Goal: Use online tool/utility: Utilize a website feature to perform a specific function

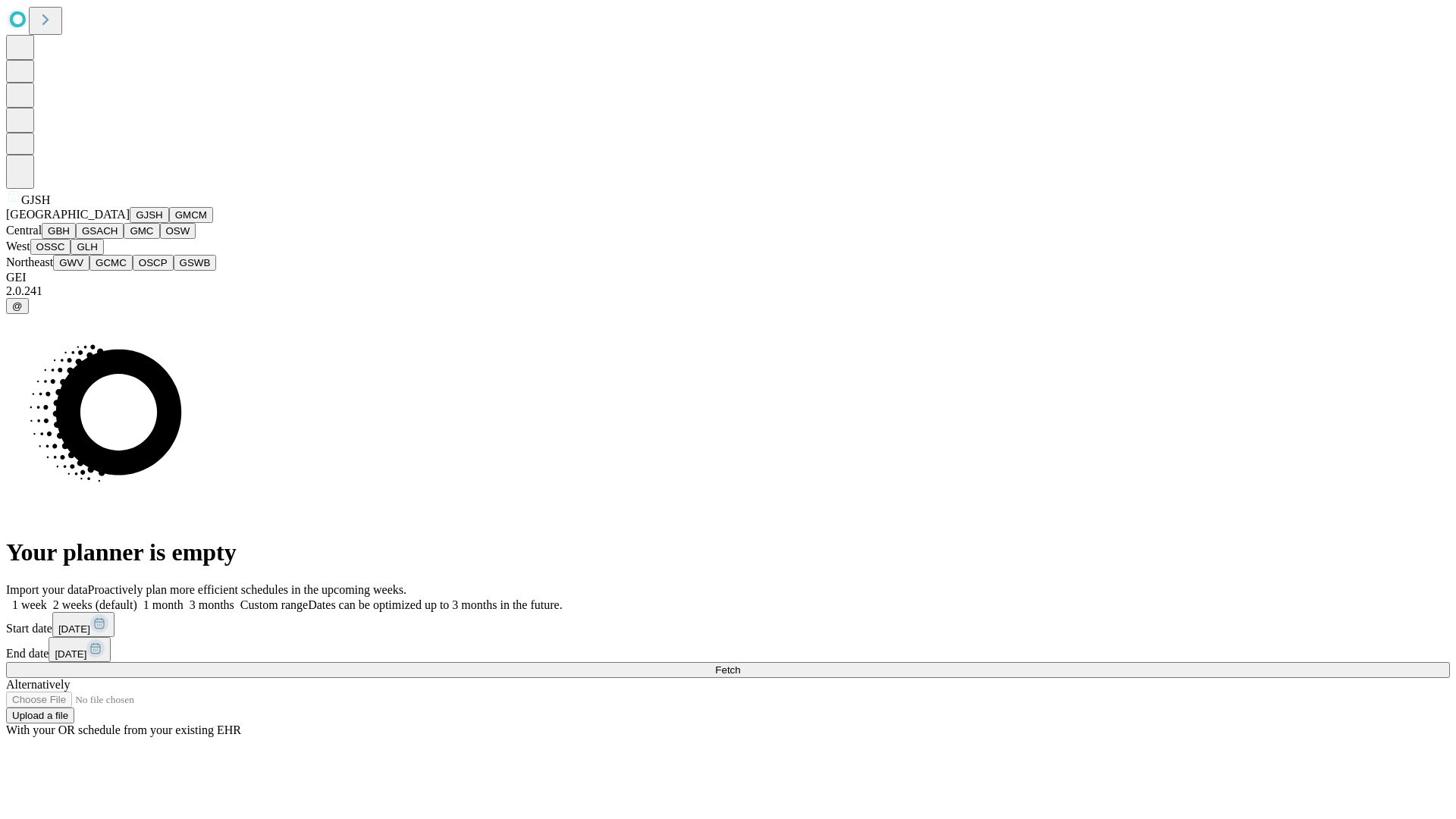
click at [130, 223] on button "GJSH" at bounding box center [150, 214] width 39 height 16
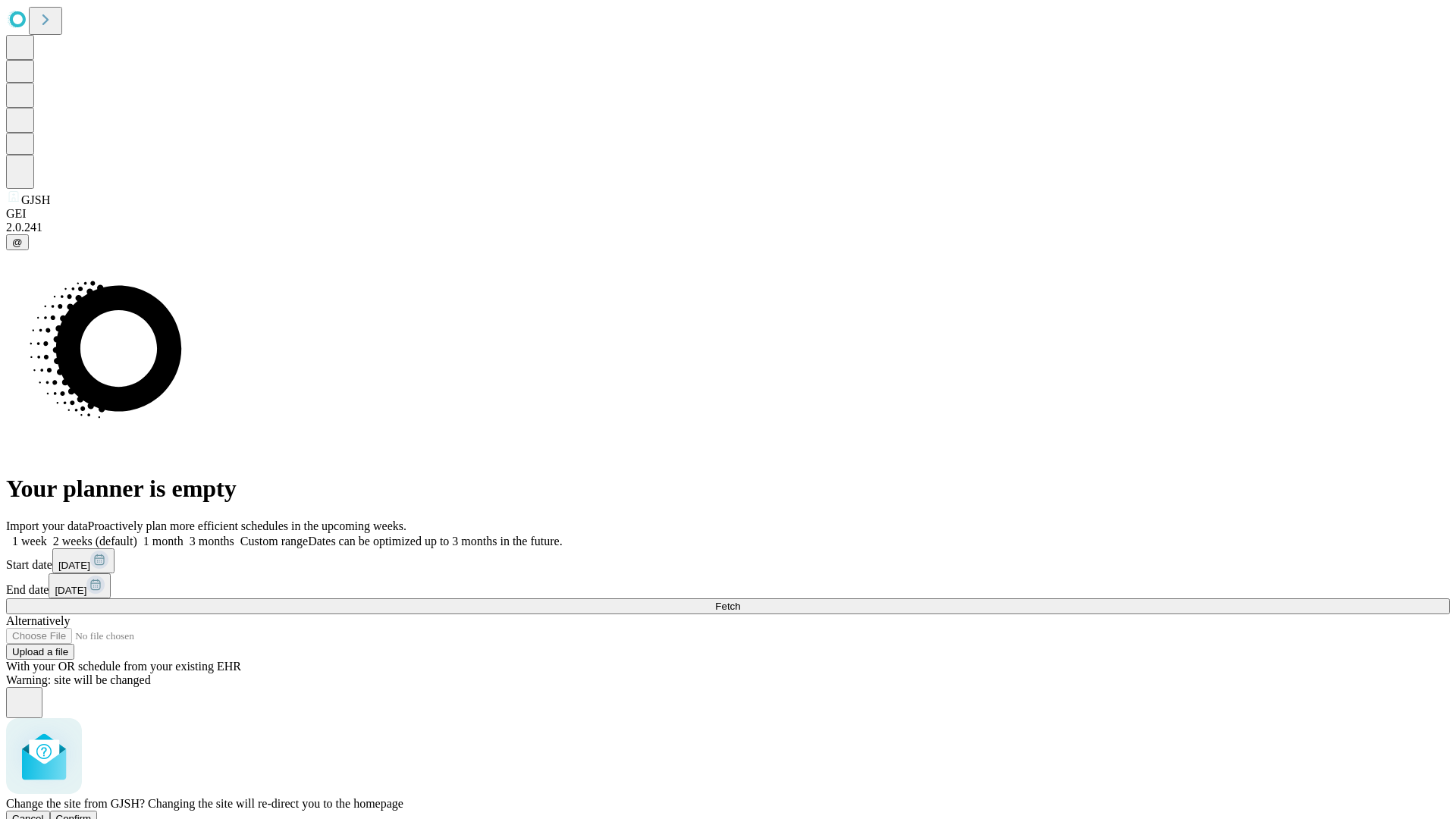
click at [92, 813] on span "Confirm" at bounding box center [74, 819] width 36 height 11
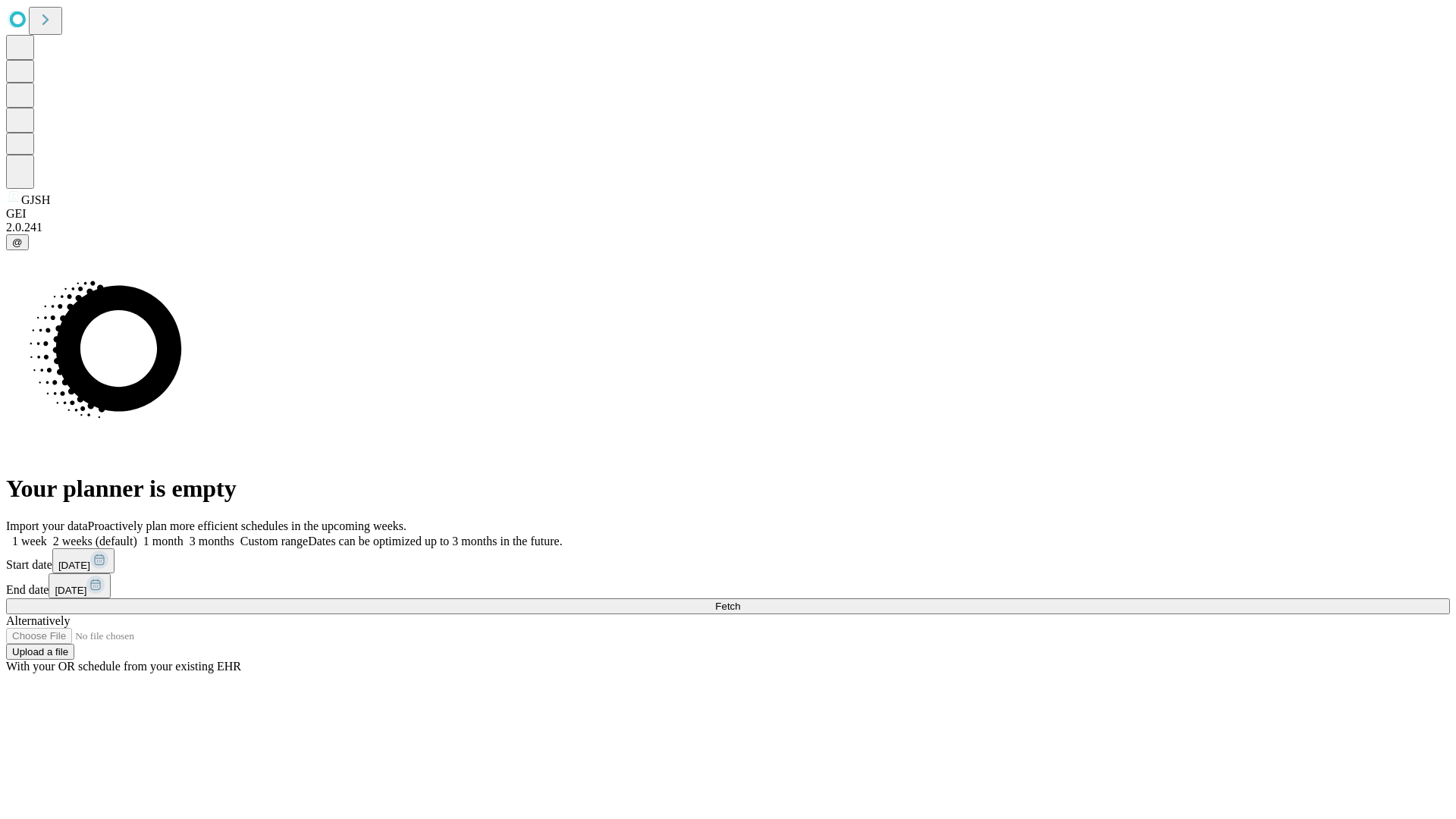
click at [47, 534] on label "1 week" at bounding box center [26, 541] width 41 height 13
click at [740, 601] on span "Fetch" at bounding box center [727, 607] width 25 height 11
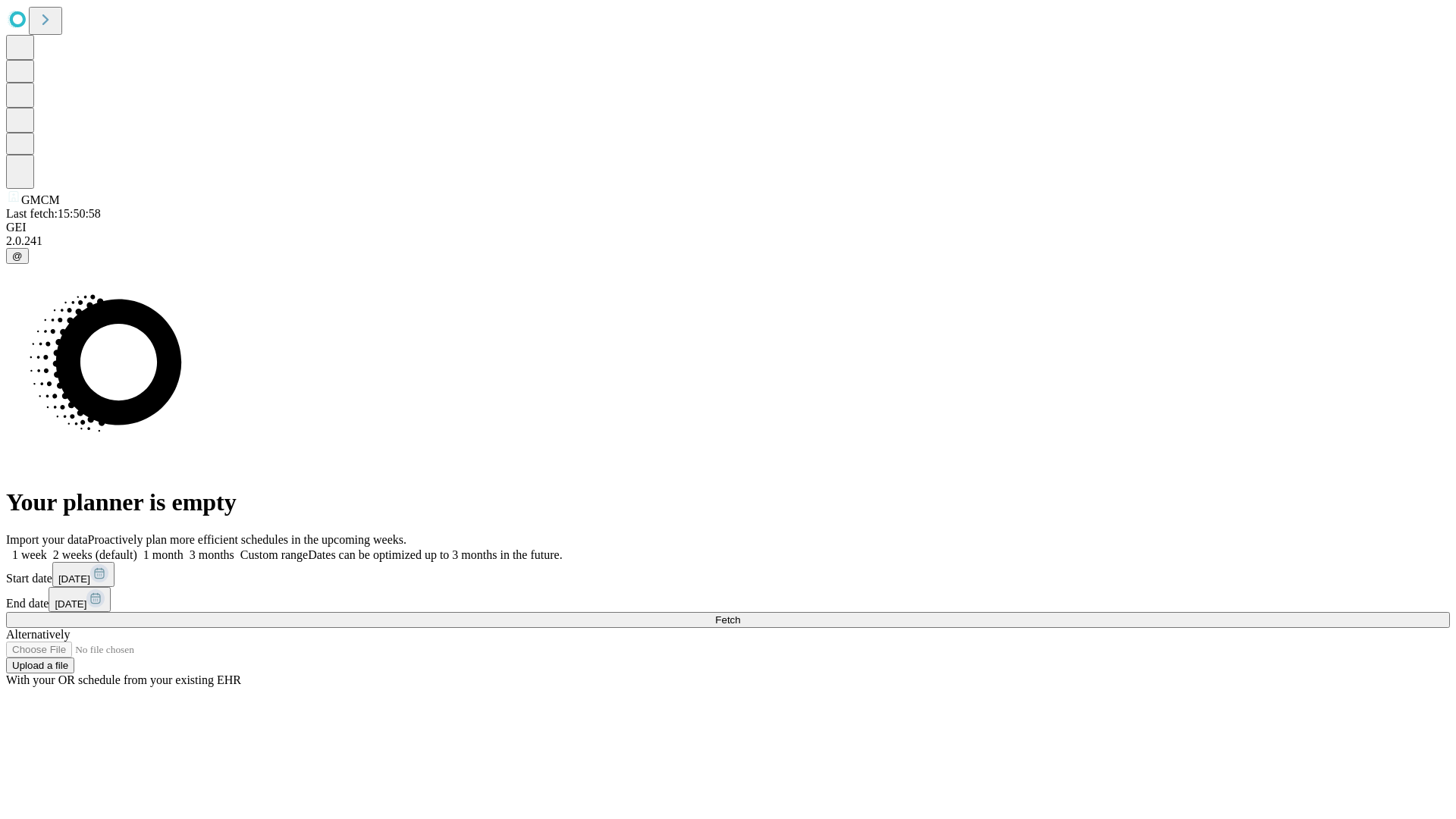
click at [47, 548] on label "1 week" at bounding box center [26, 555] width 41 height 13
click at [740, 614] on span "Fetch" at bounding box center [727, 620] width 25 height 11
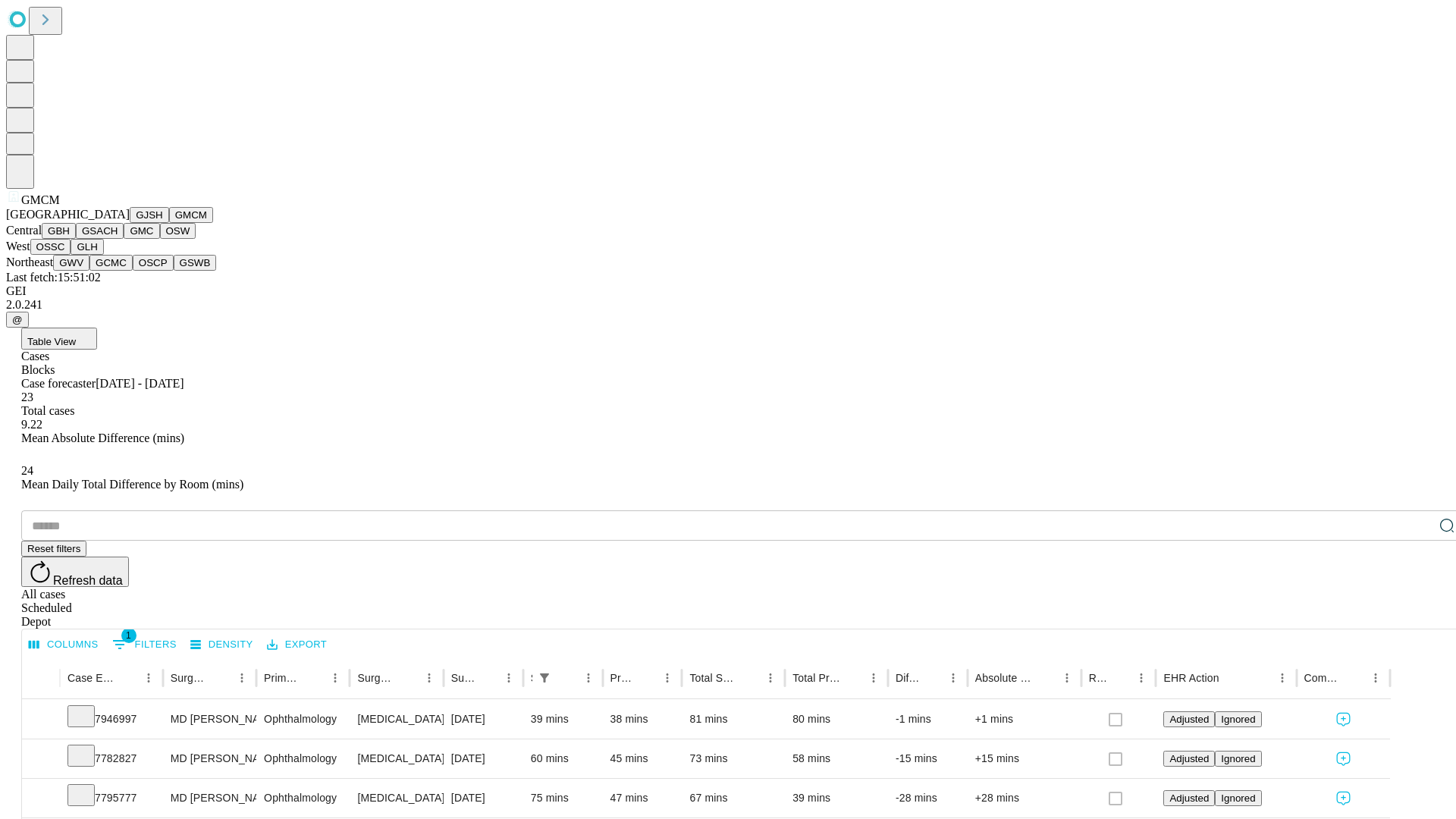
click at [76, 239] on button "GBH" at bounding box center [59, 230] width 34 height 16
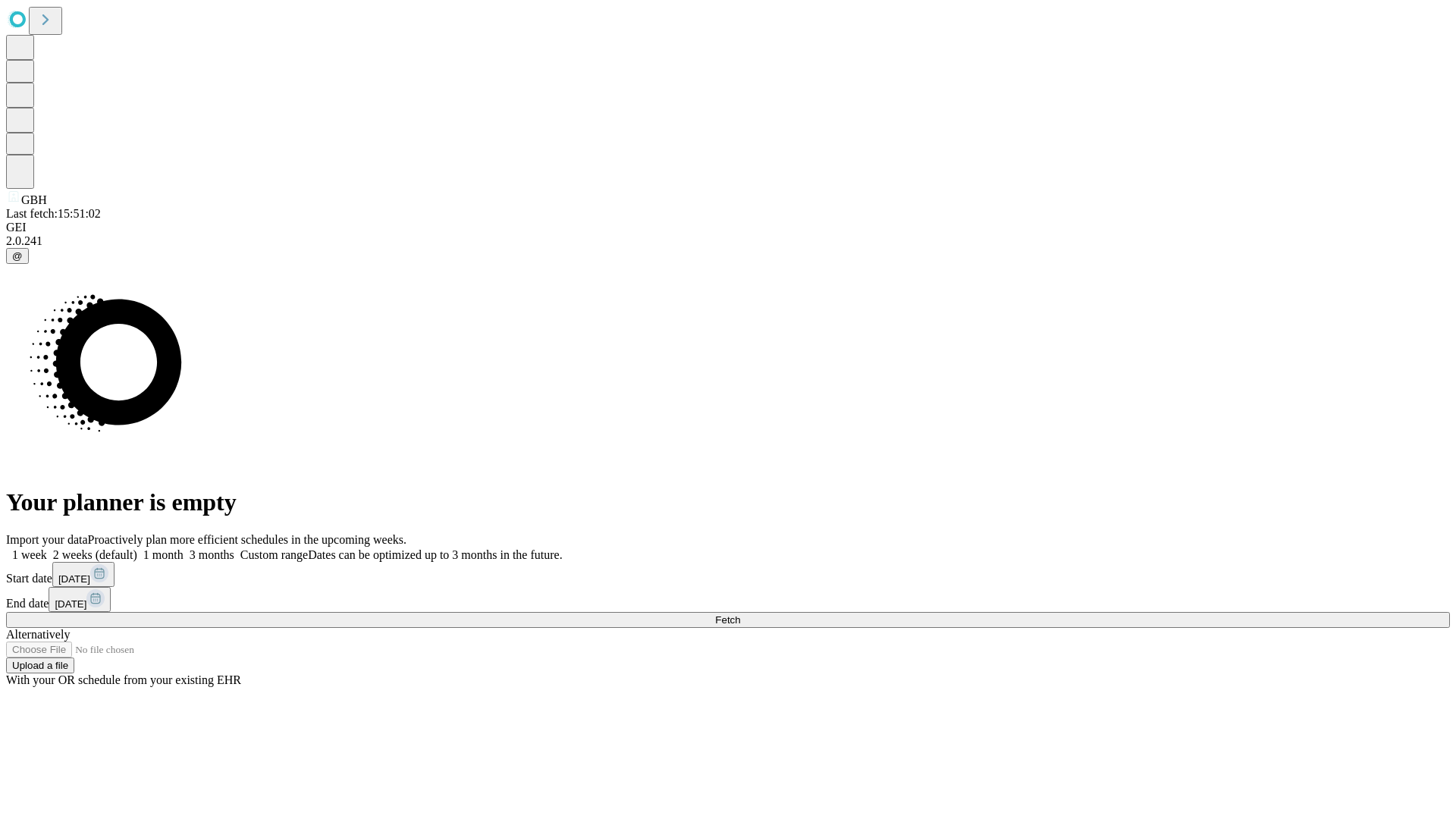
click at [47, 548] on label "1 week" at bounding box center [26, 555] width 41 height 13
click at [740, 614] on span "Fetch" at bounding box center [727, 620] width 25 height 11
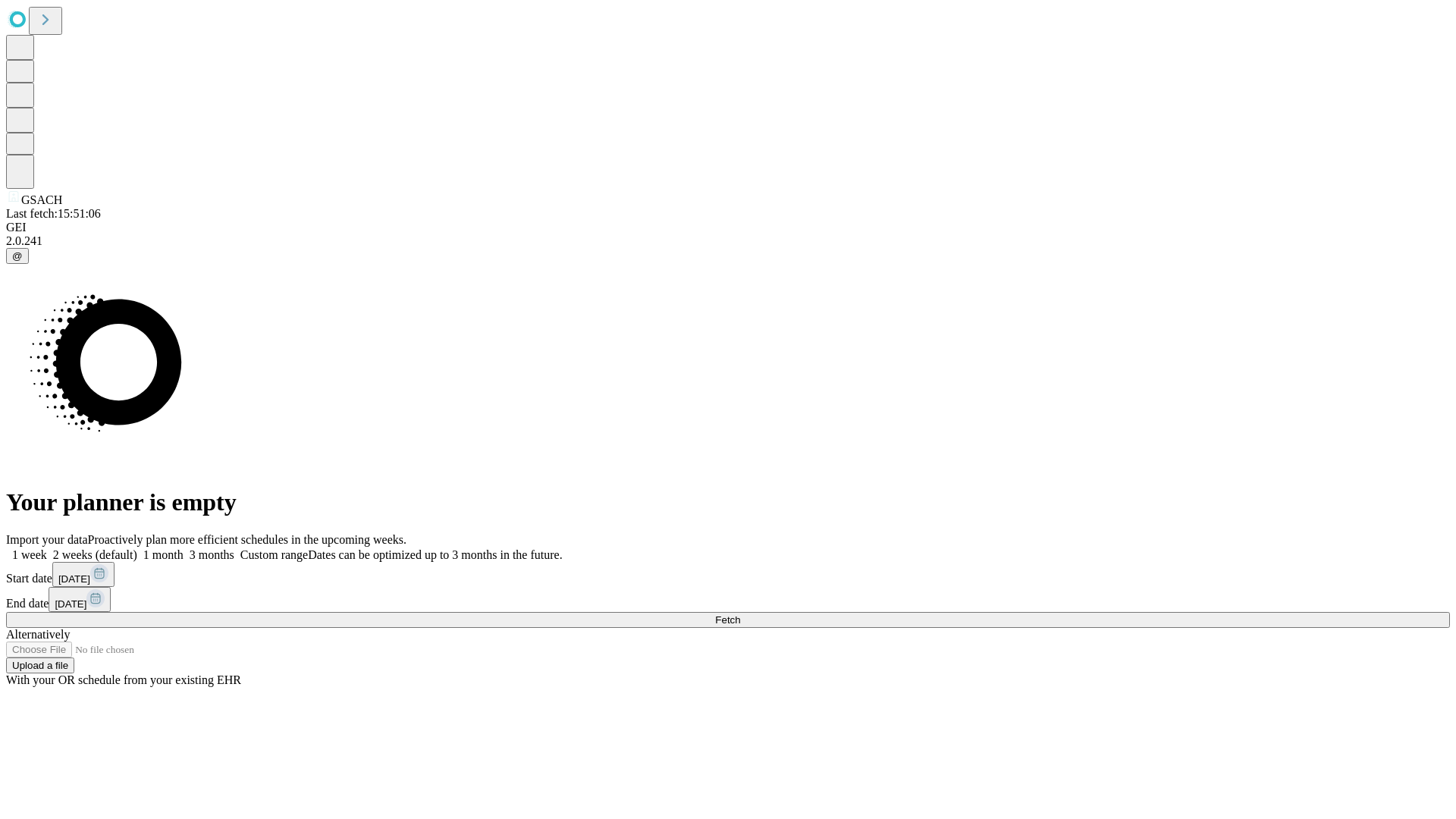
click at [47, 548] on label "1 week" at bounding box center [26, 555] width 41 height 13
click at [740, 614] on span "Fetch" at bounding box center [727, 620] width 25 height 11
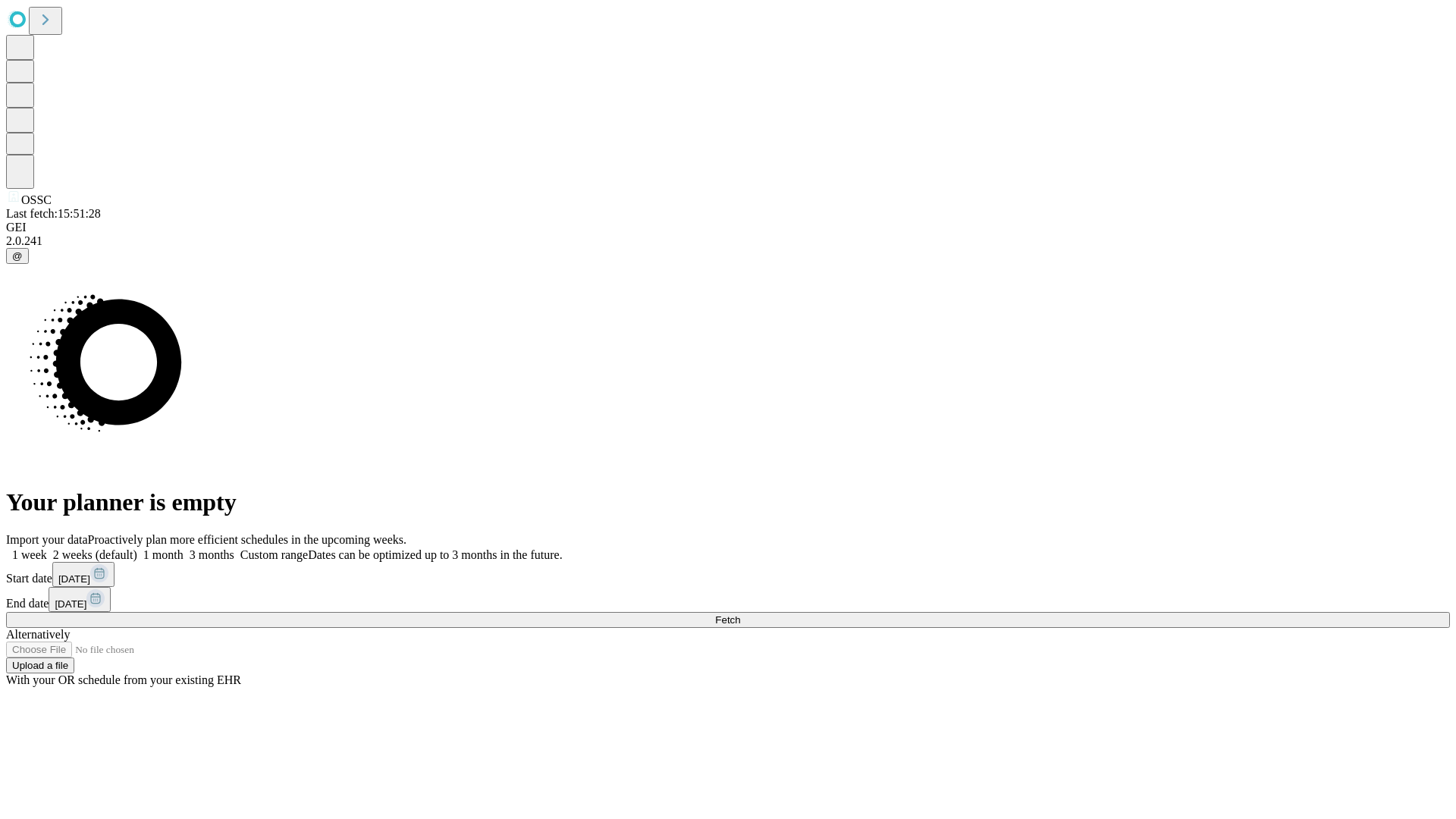
click at [740, 614] on span "Fetch" at bounding box center [727, 620] width 25 height 11
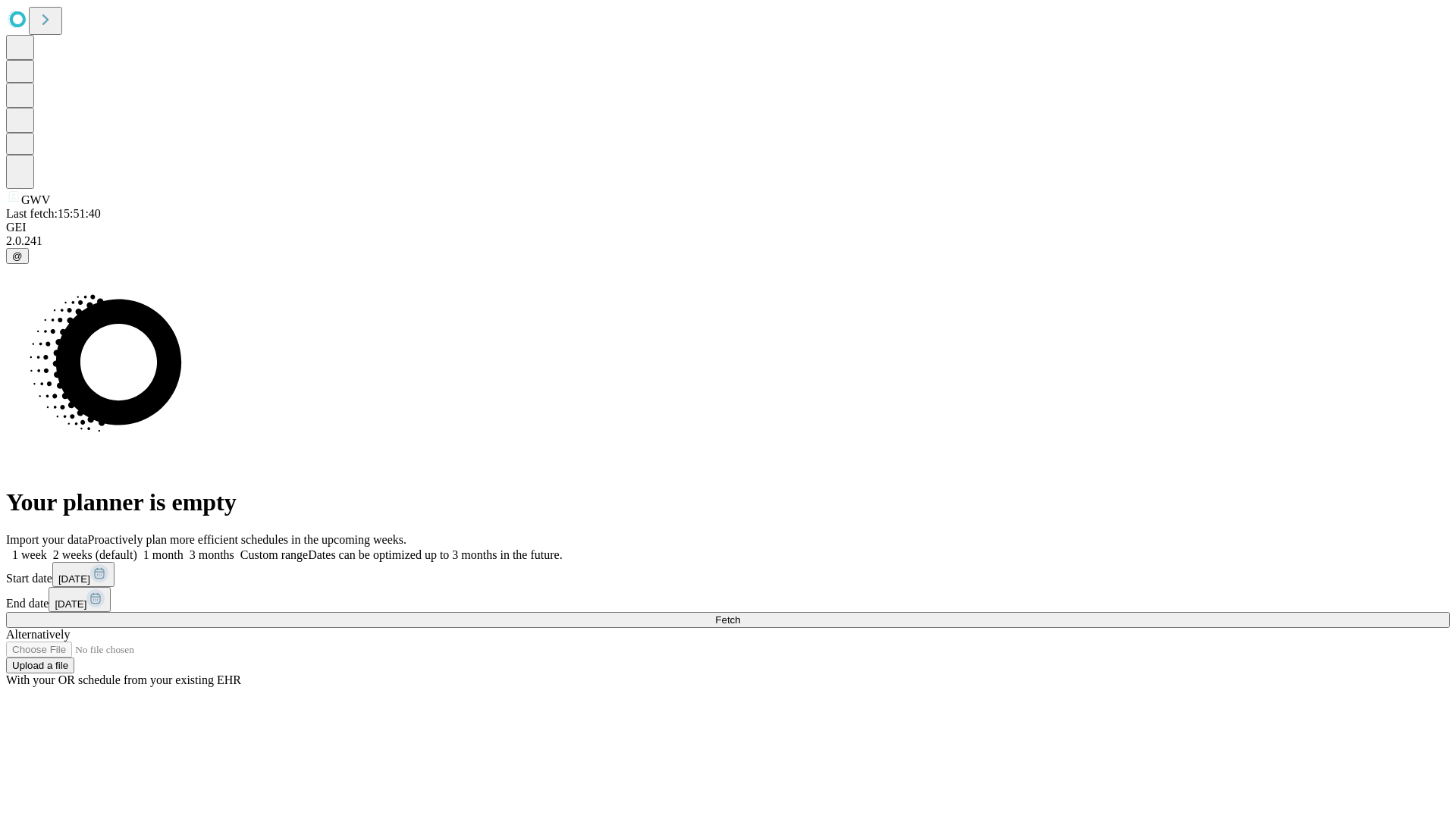
click at [47, 548] on label "1 week" at bounding box center [26, 555] width 41 height 13
click at [740, 614] on span "Fetch" at bounding box center [727, 620] width 25 height 11
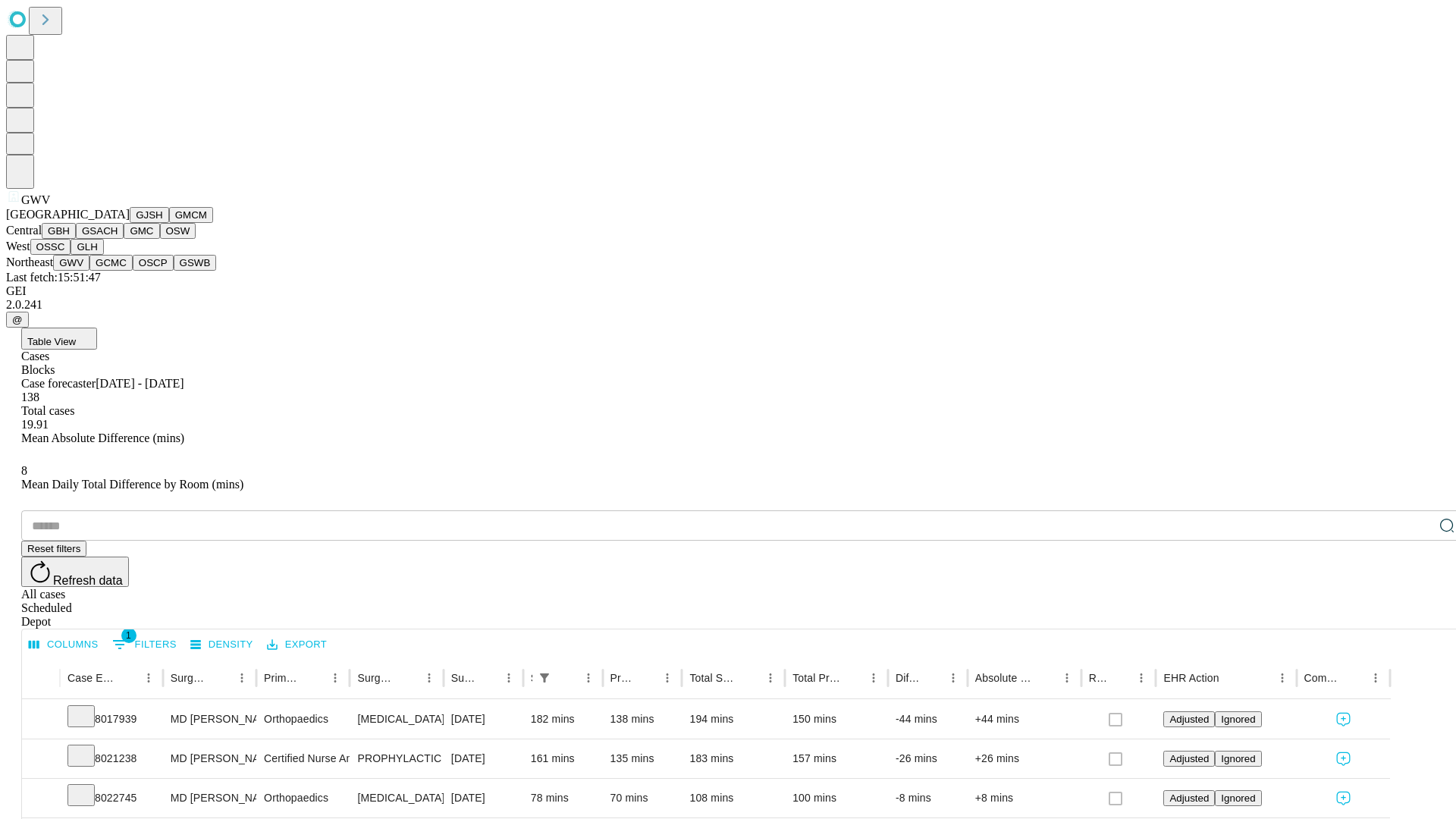
click at [118, 271] on button "GCMC" at bounding box center [111, 262] width 43 height 16
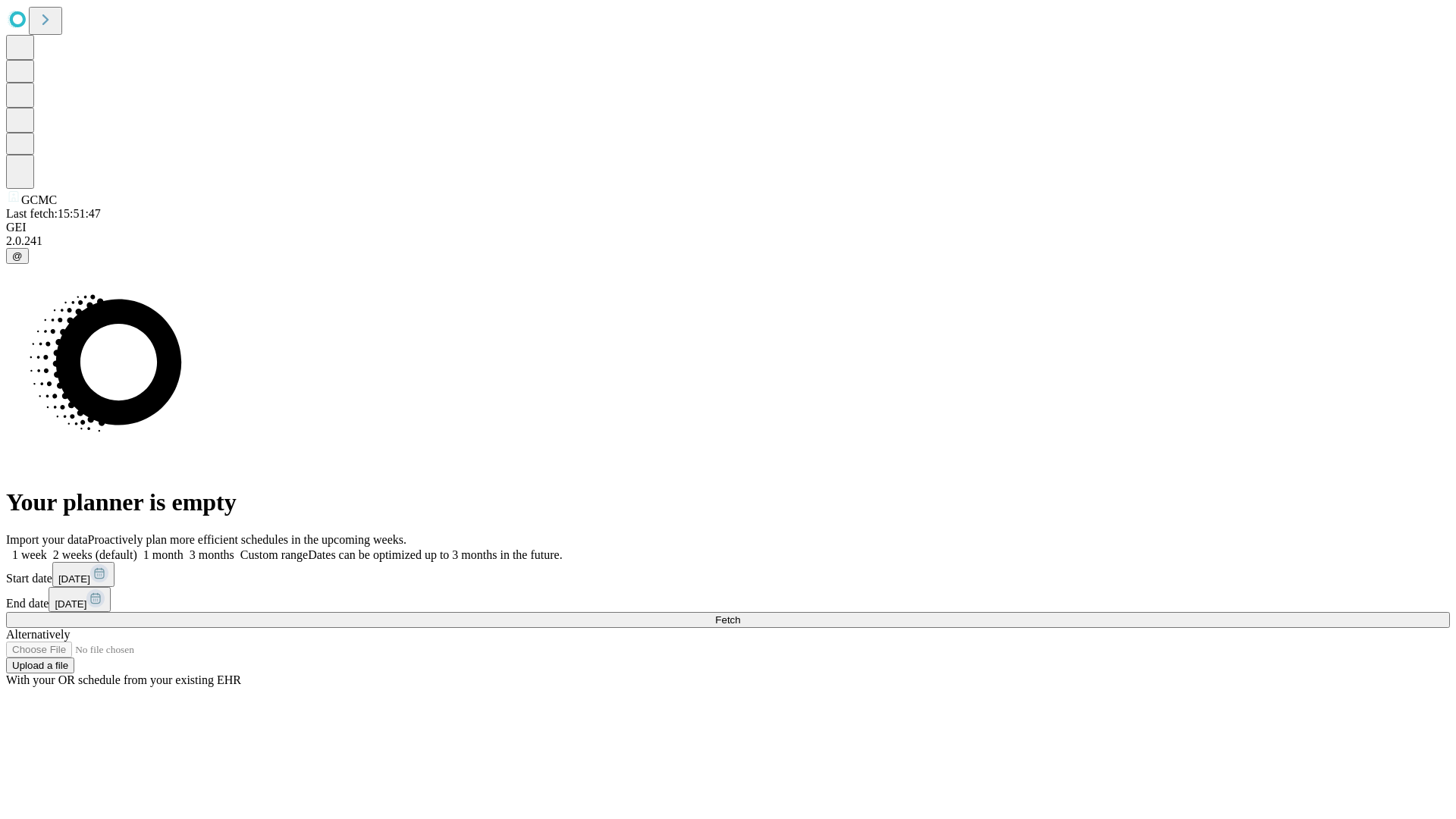
click at [47, 548] on label "1 week" at bounding box center [26, 555] width 41 height 13
click at [740, 614] on span "Fetch" at bounding box center [727, 620] width 25 height 11
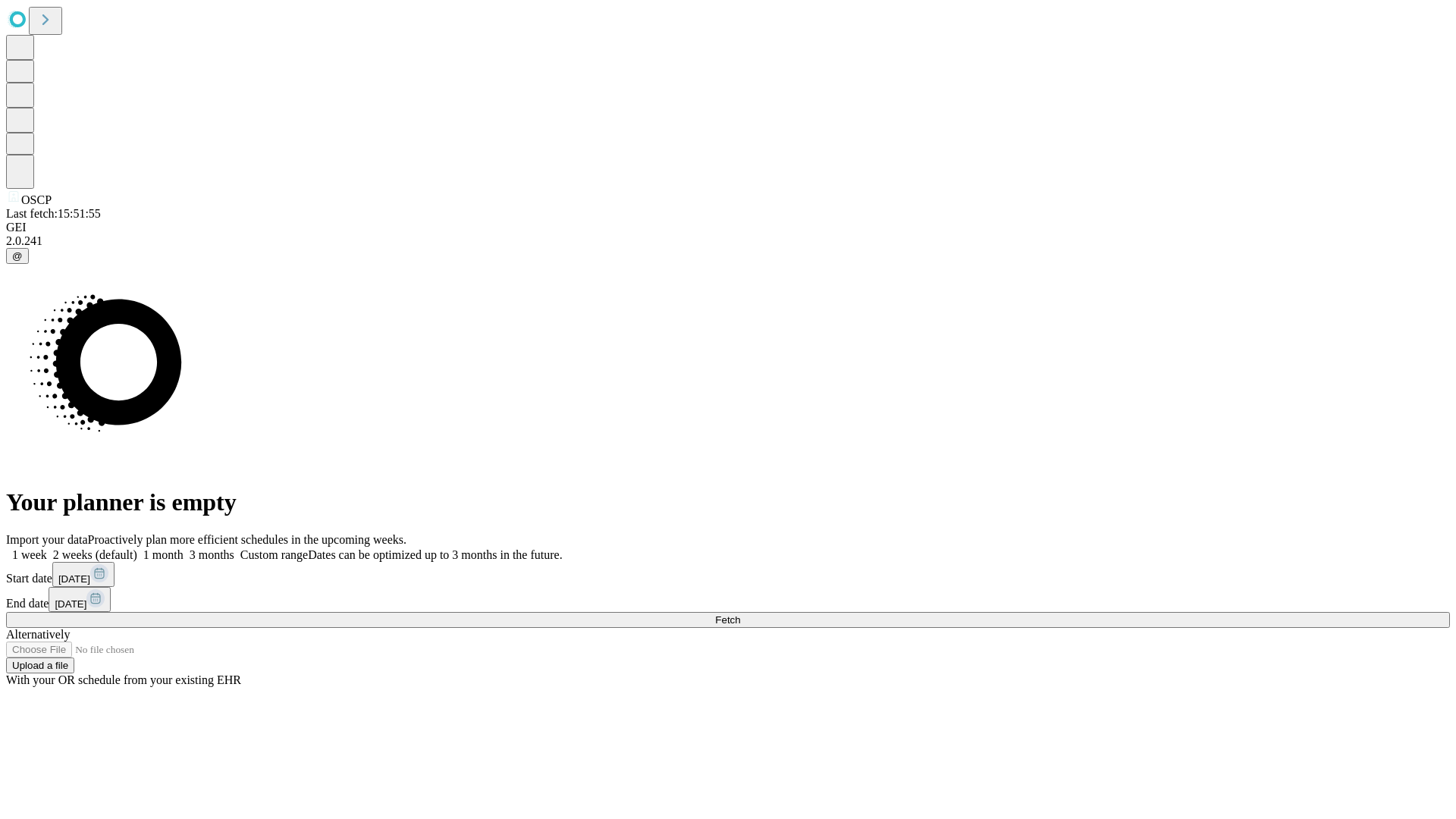
click at [47, 548] on label "1 week" at bounding box center [26, 555] width 41 height 13
click at [740, 614] on span "Fetch" at bounding box center [727, 620] width 25 height 11
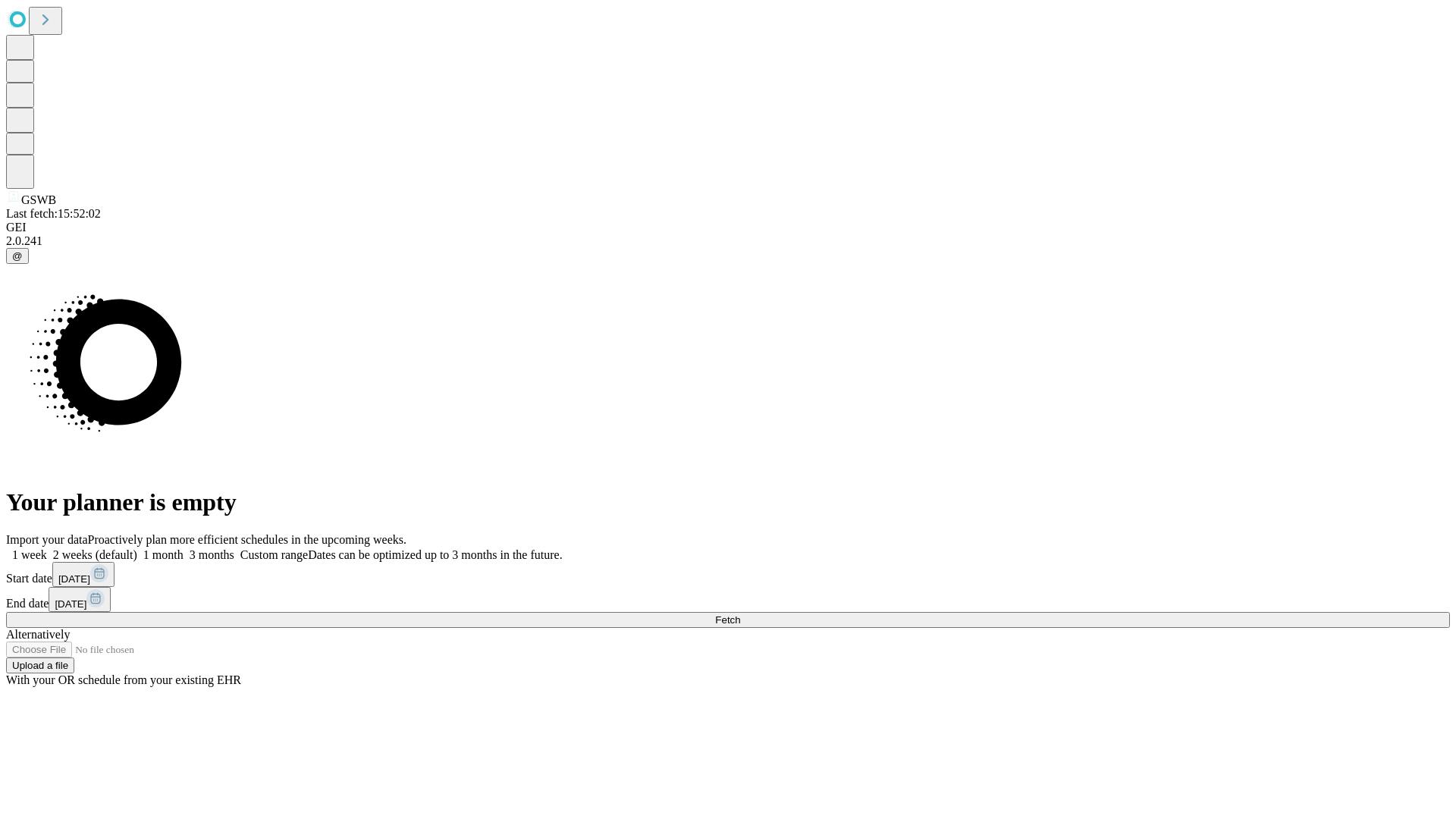
click at [47, 548] on label "1 week" at bounding box center [26, 555] width 41 height 13
click at [740, 614] on span "Fetch" at bounding box center [727, 620] width 25 height 11
